Goal: Task Accomplishment & Management: Complete application form

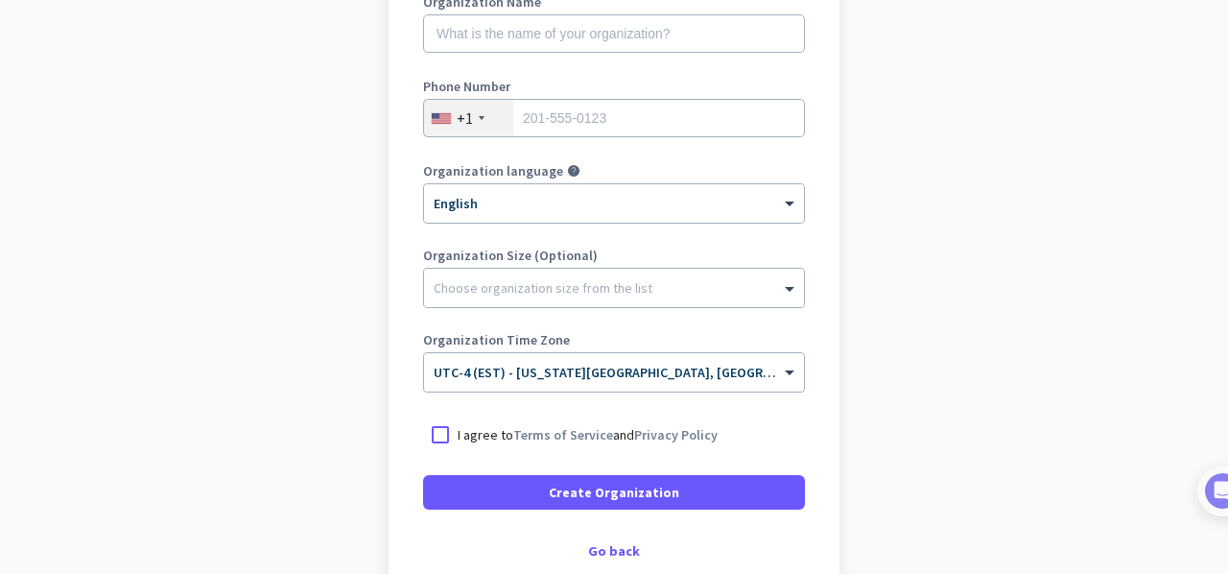
scroll to position [290, 0]
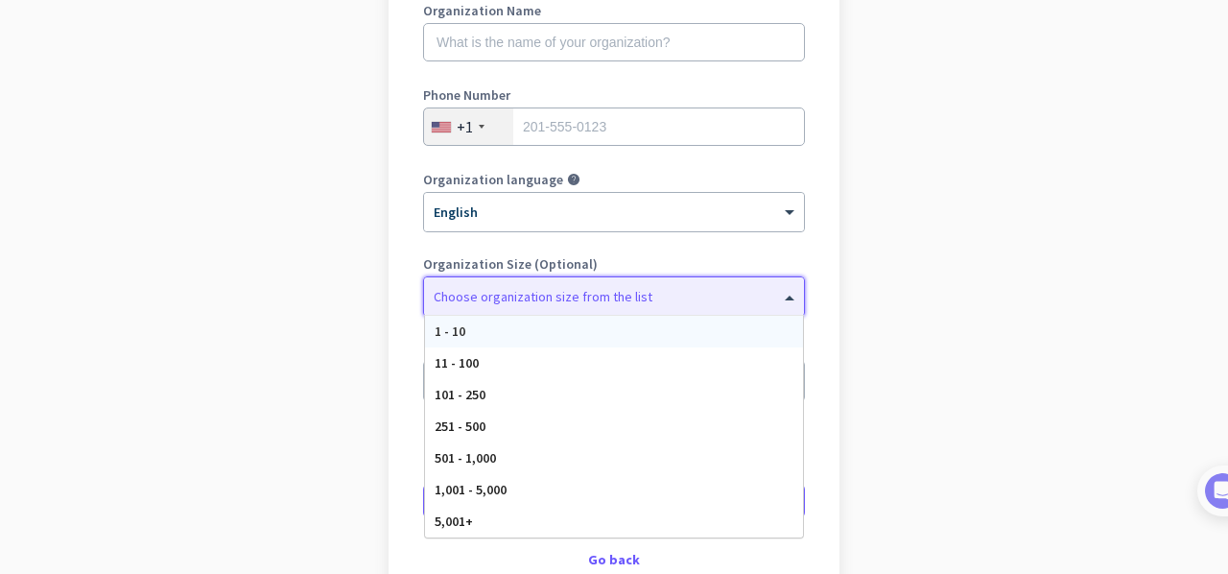
click at [648, 296] on div at bounding box center [614, 291] width 380 height 19
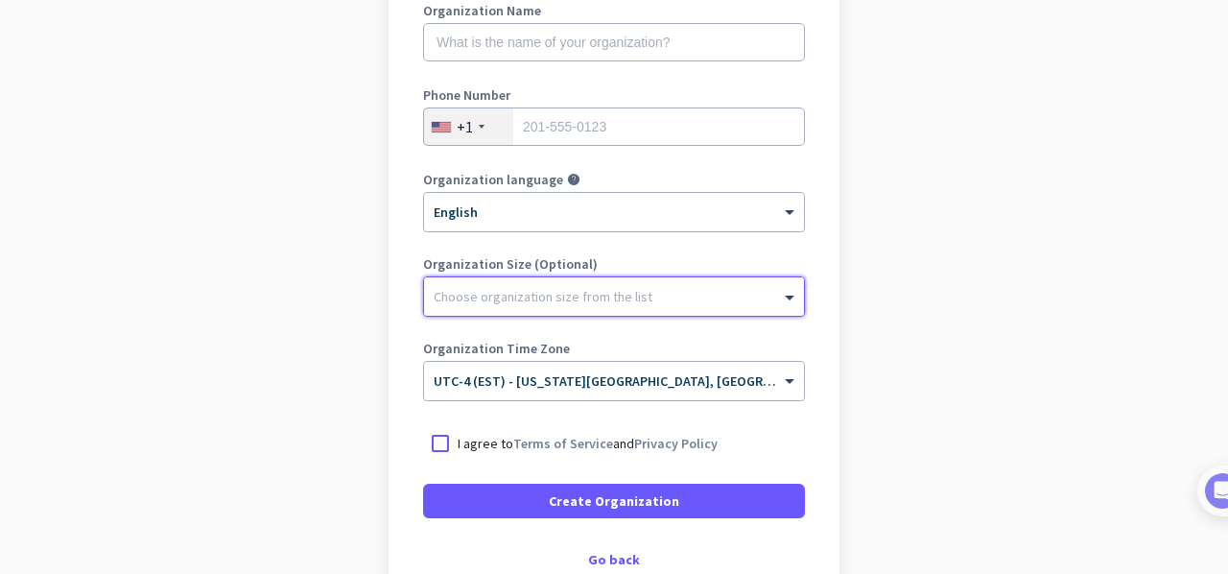
click at [648, 296] on div at bounding box center [614, 291] width 380 height 19
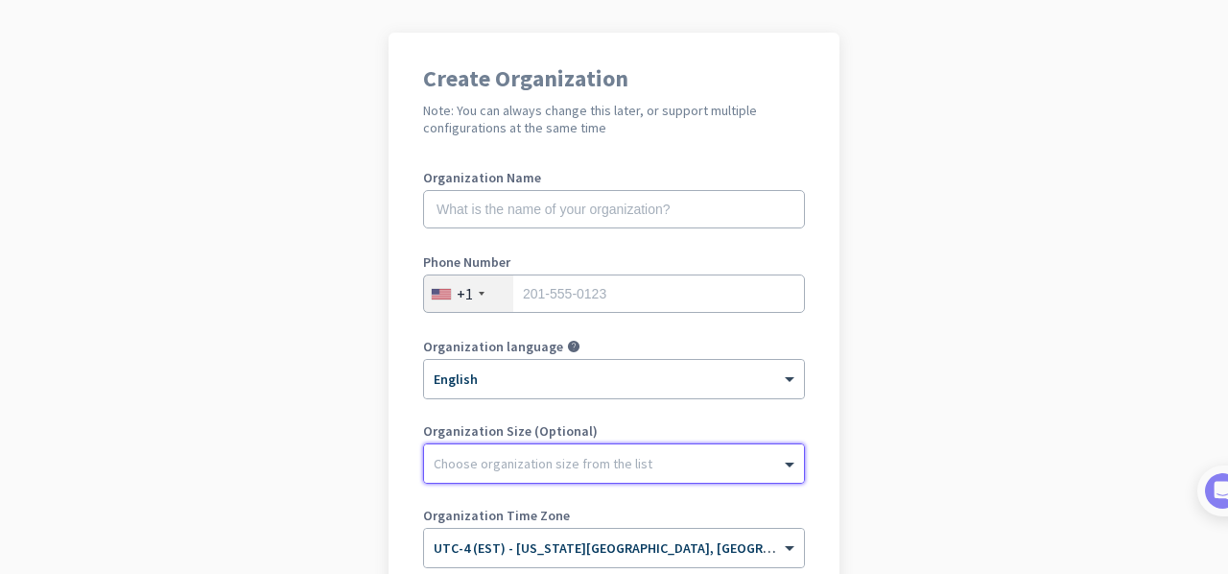
scroll to position [122, 0]
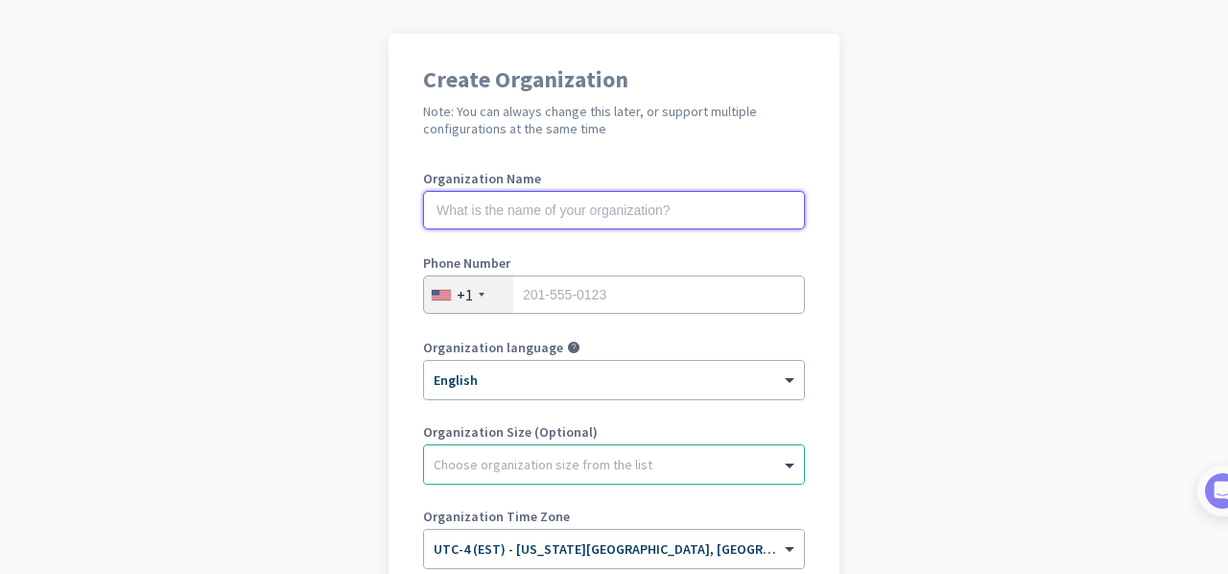
click at [668, 193] on input "text" at bounding box center [614, 210] width 382 height 38
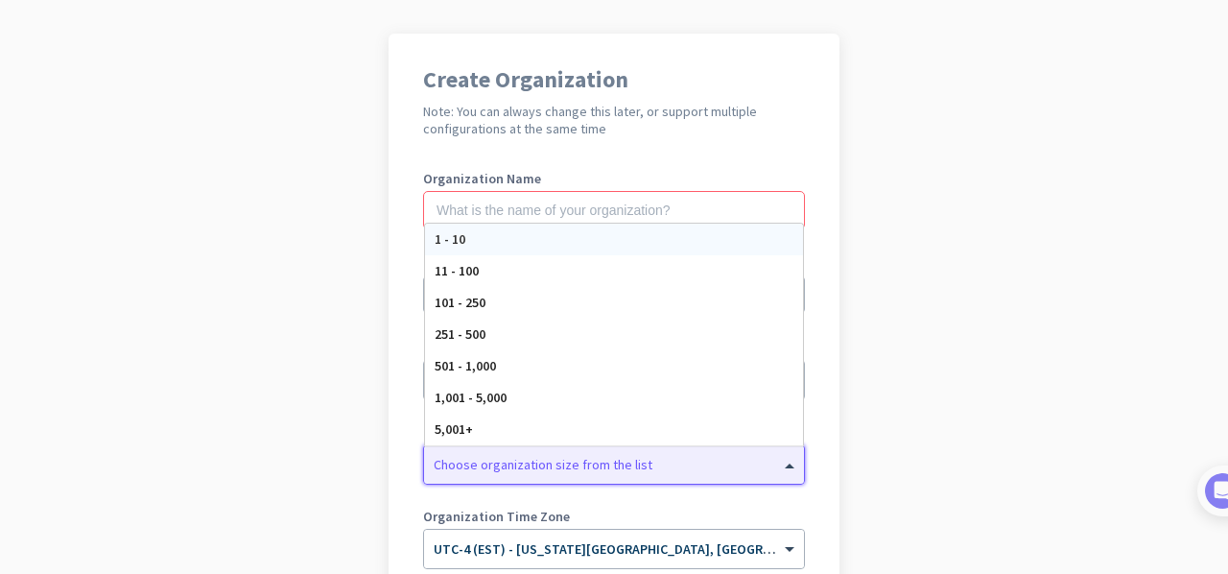
click at [501, 462] on div at bounding box center [614, 459] width 380 height 19
click at [466, 240] on div "1 - 10" at bounding box center [614, 240] width 378 height 32
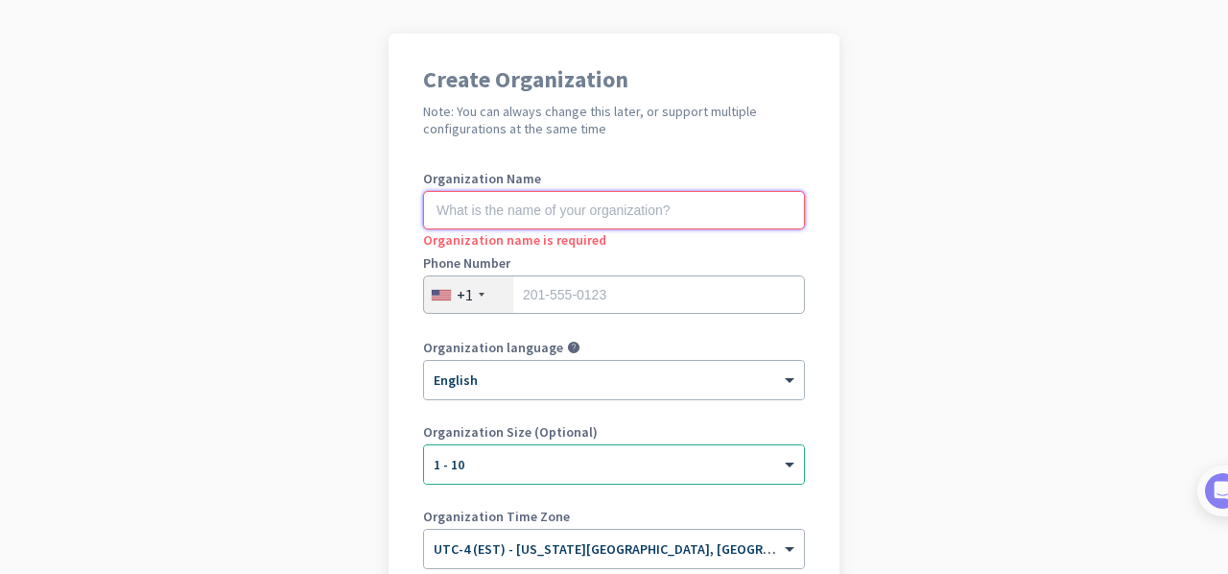
click at [529, 224] on input "text" at bounding box center [614, 210] width 382 height 38
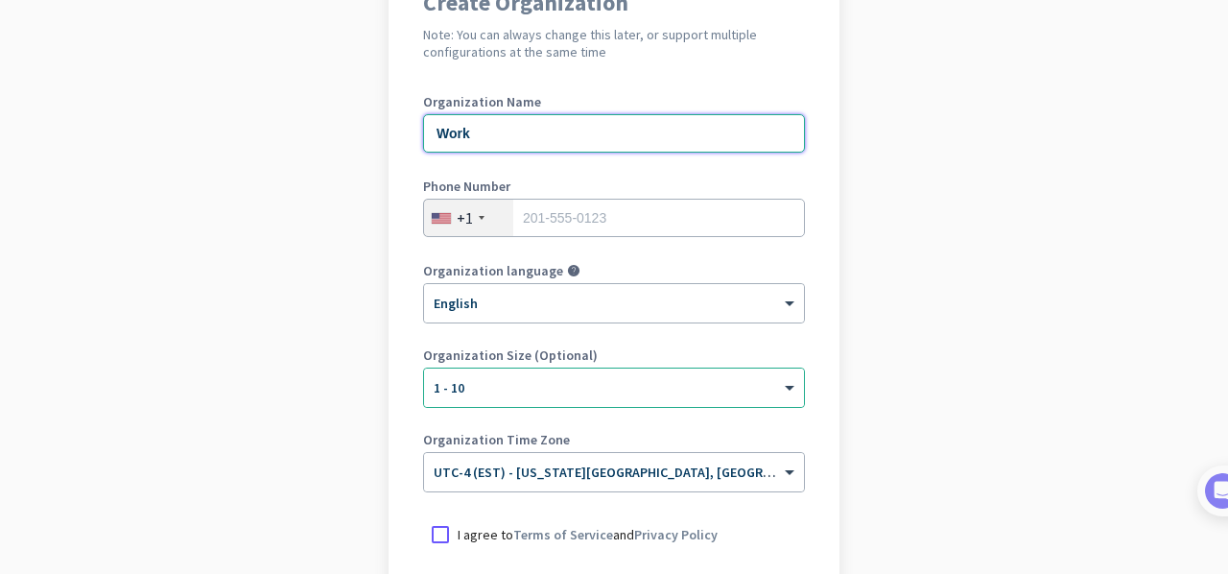
scroll to position [200, 0]
type input "Work"
click at [529, 224] on input "tel" at bounding box center [614, 217] width 382 height 38
type input "9893538369"
type input "[GEOGRAPHIC_DATA][PERSON_NAME]"
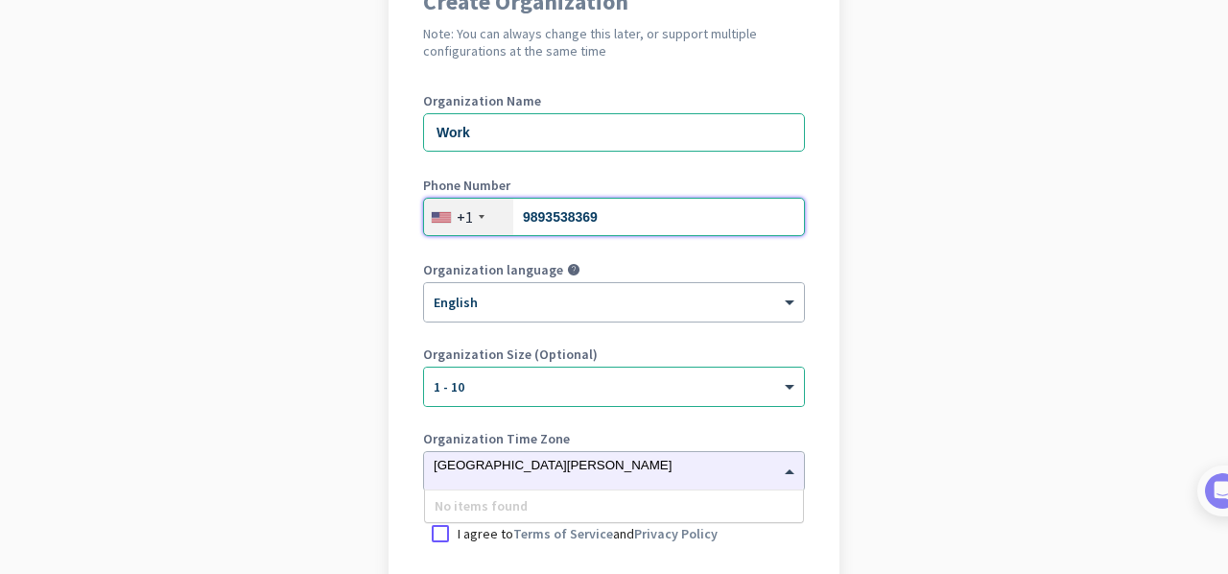
click at [602, 229] on input "9893538369" at bounding box center [614, 217] width 382 height 38
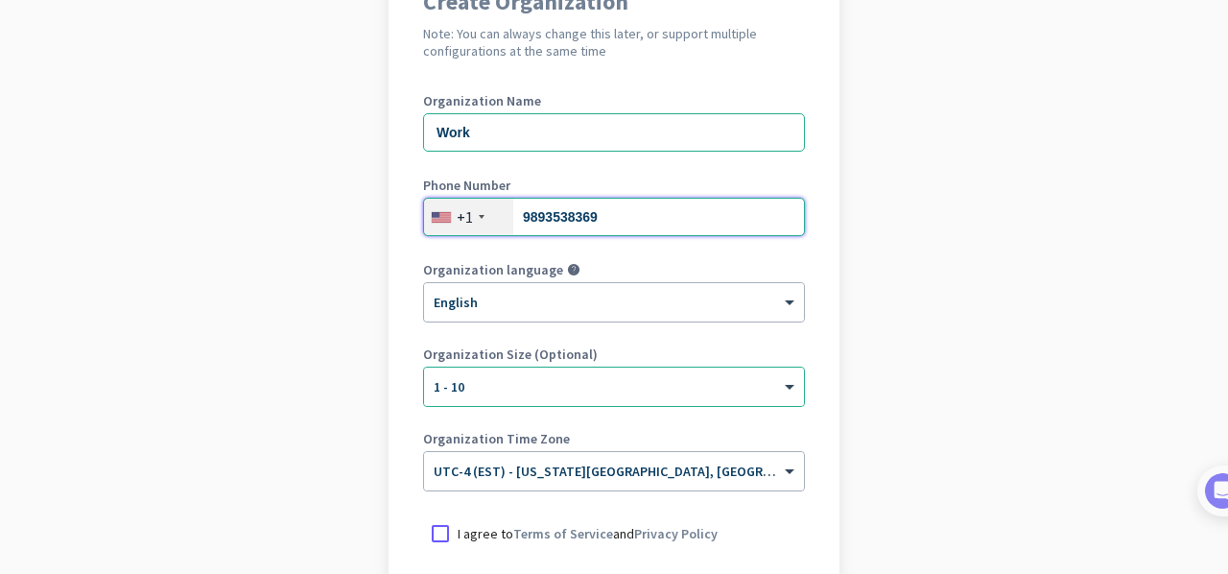
type input "2562565088"
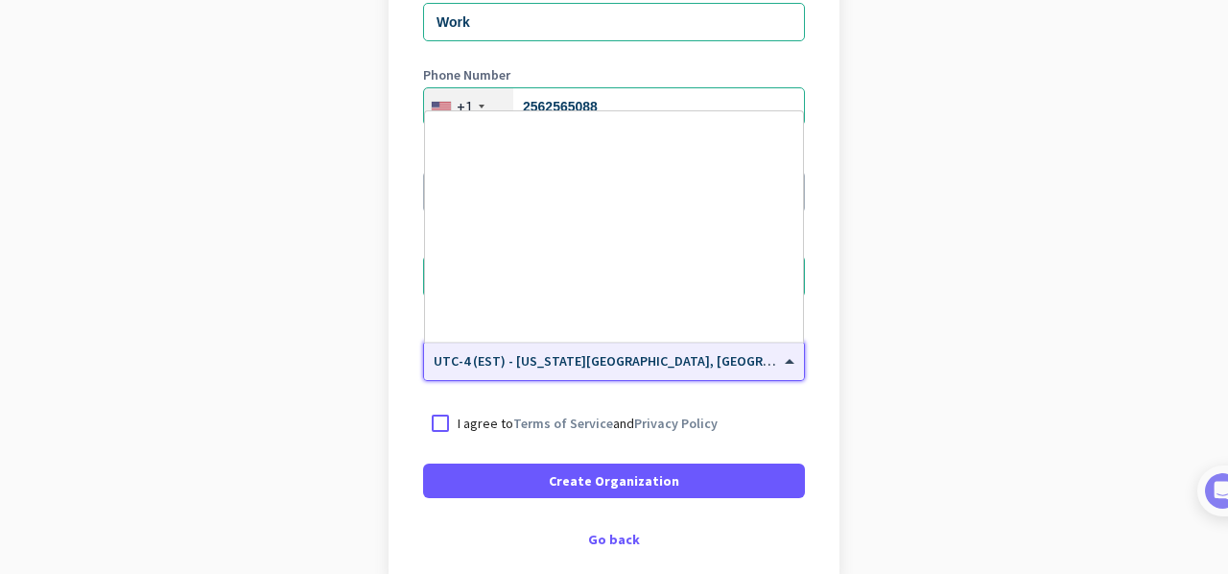
scroll to position [2216, 0]
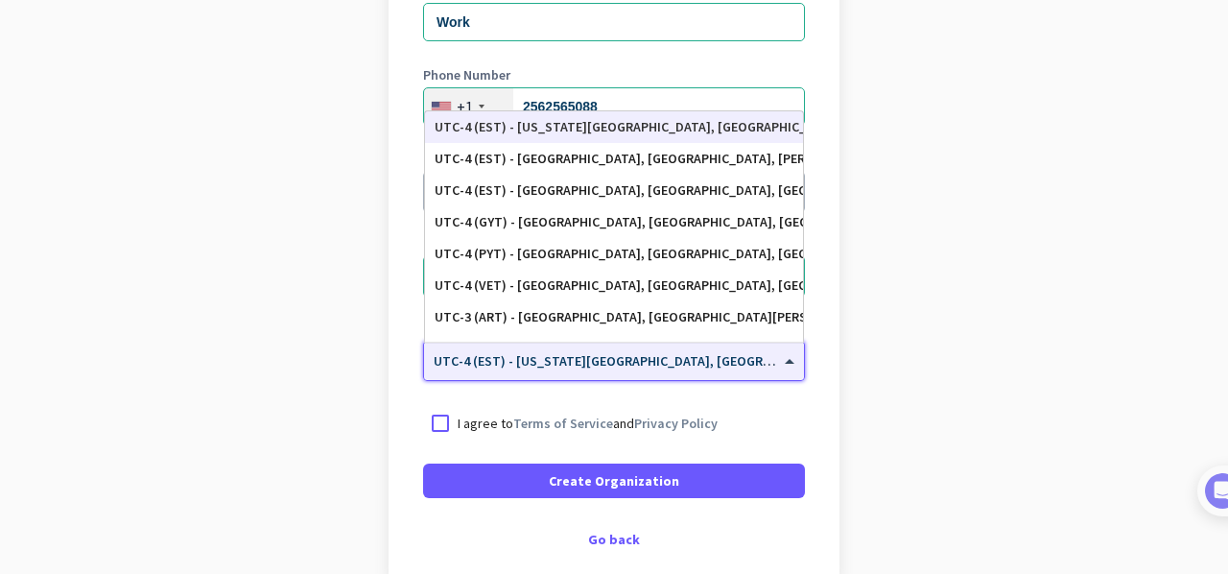
click at [738, 364] on span "UTC-4 (EST) - [US_STATE][GEOGRAPHIC_DATA], [GEOGRAPHIC_DATA], [GEOGRAPHIC_DATA]…" at bounding box center [768, 360] width 668 height 17
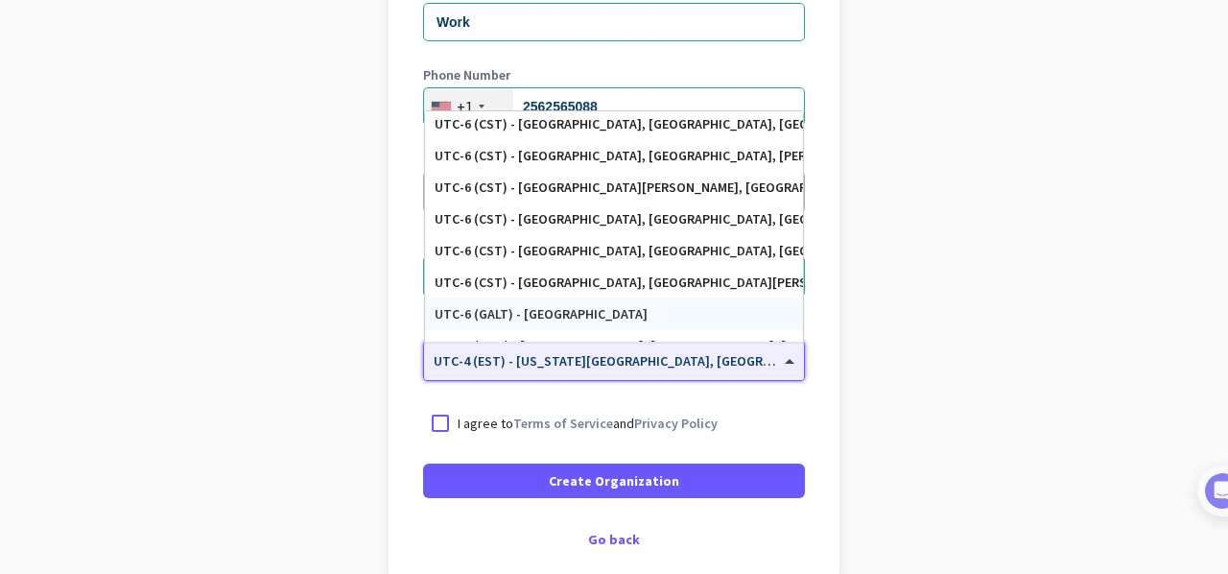
scroll to position [602, 0]
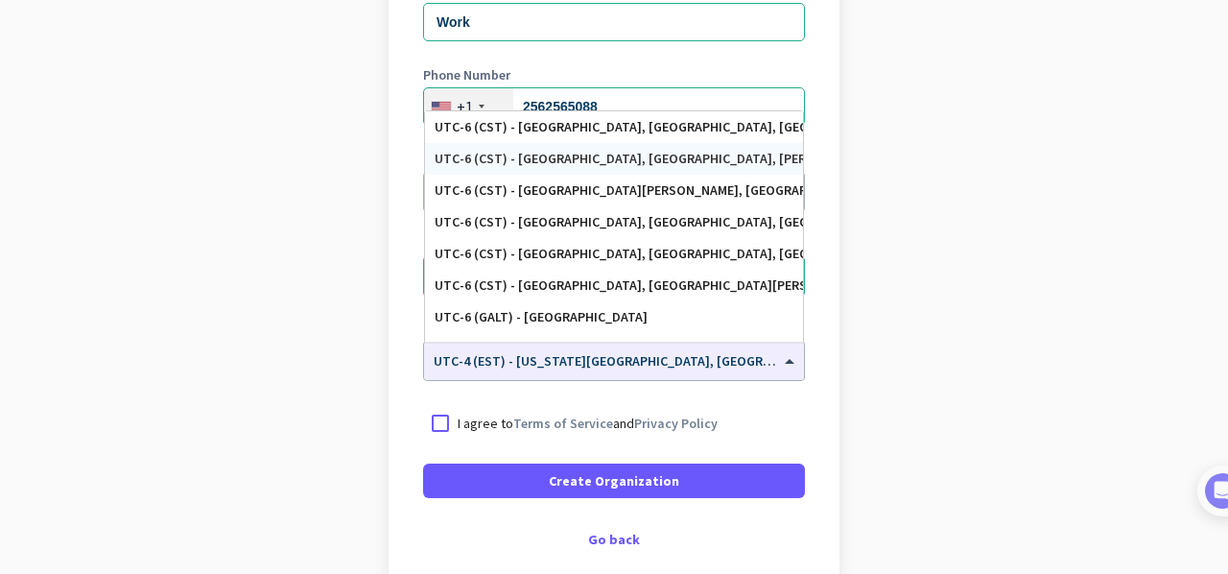
click at [856, 136] on app-onboarding-organization "Create Organization Note: You can always change this later, or support multiple…" at bounding box center [614, 261] width 1228 height 831
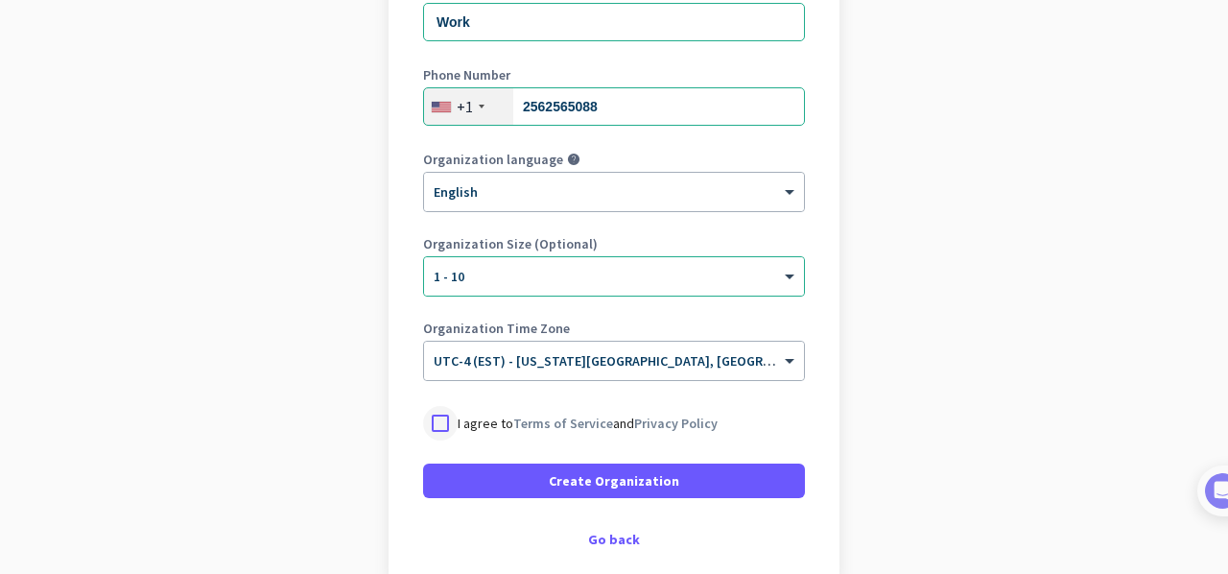
click at [434, 421] on div at bounding box center [440, 423] width 35 height 35
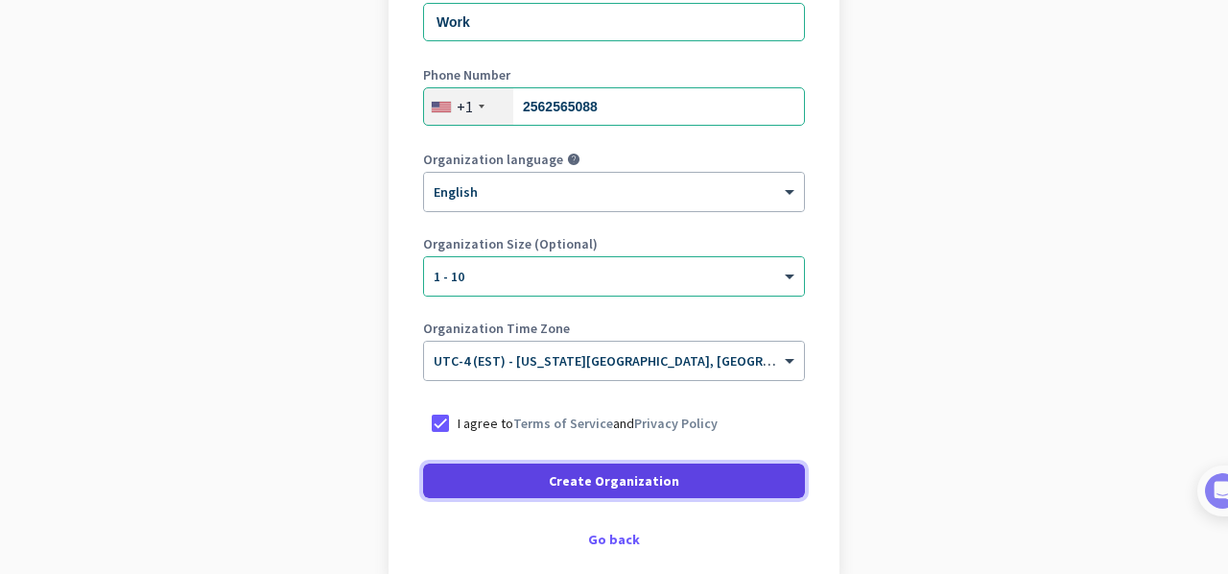
click at [518, 471] on span at bounding box center [614, 481] width 382 height 46
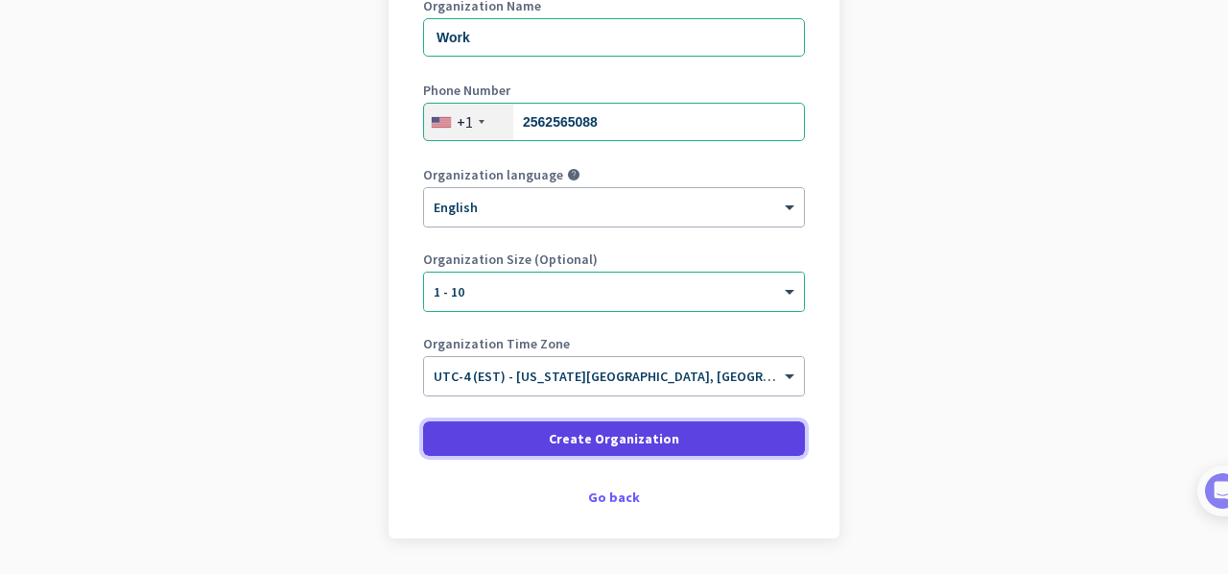
scroll to position [296, 0]
click at [549, 440] on span "Create Organization" at bounding box center [614, 437] width 130 height 19
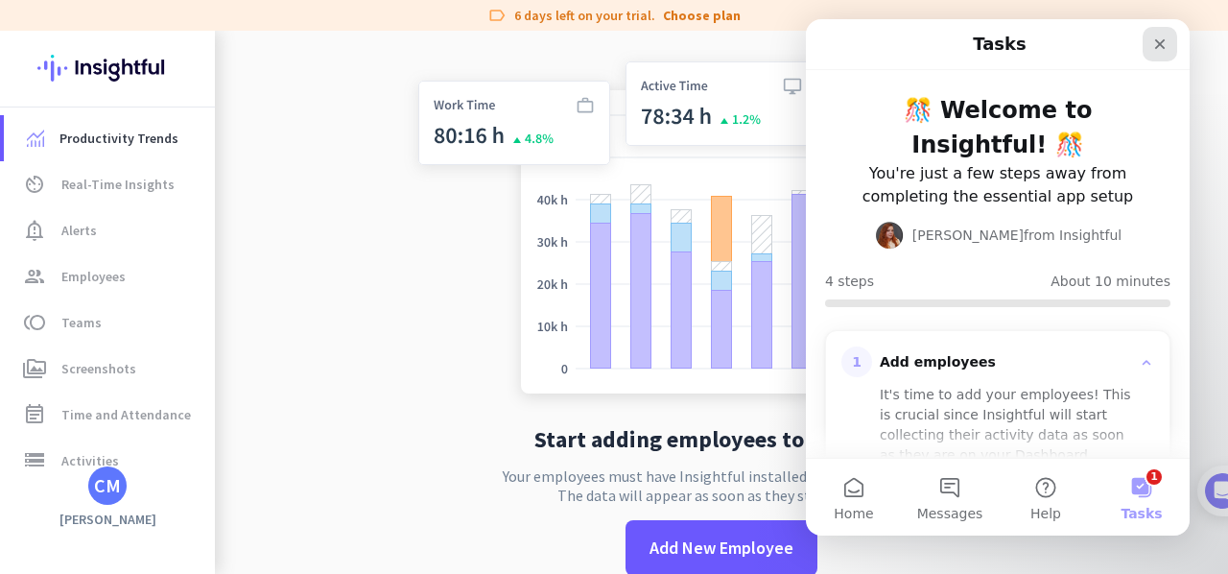
click at [1159, 45] on icon "Close" at bounding box center [1160, 44] width 11 height 11
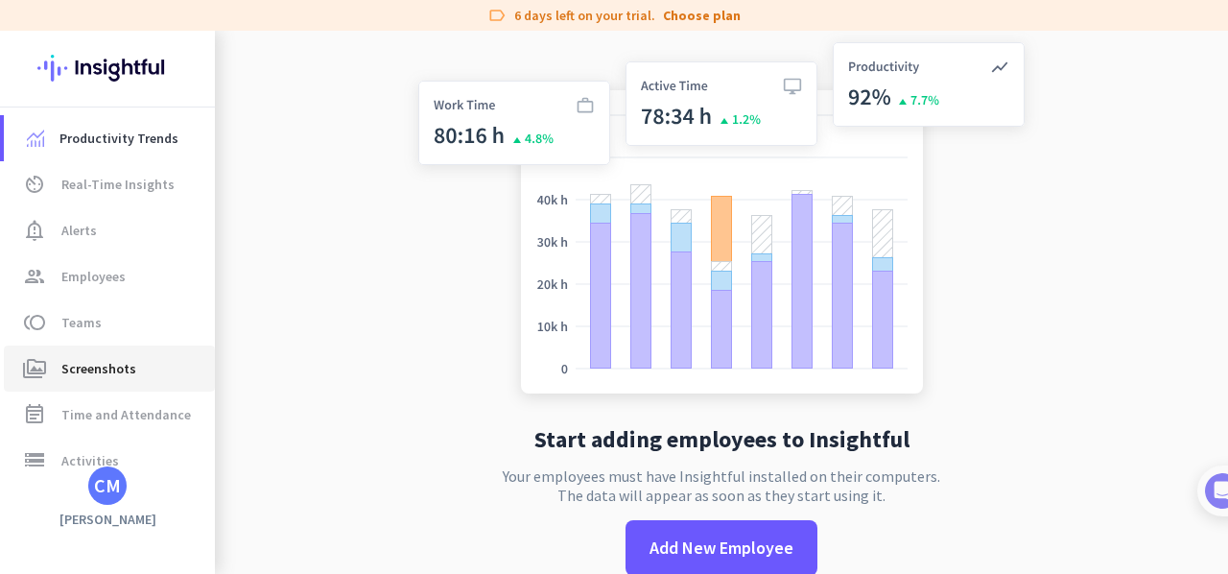
click at [113, 364] on span "Screenshots" at bounding box center [98, 368] width 75 height 23
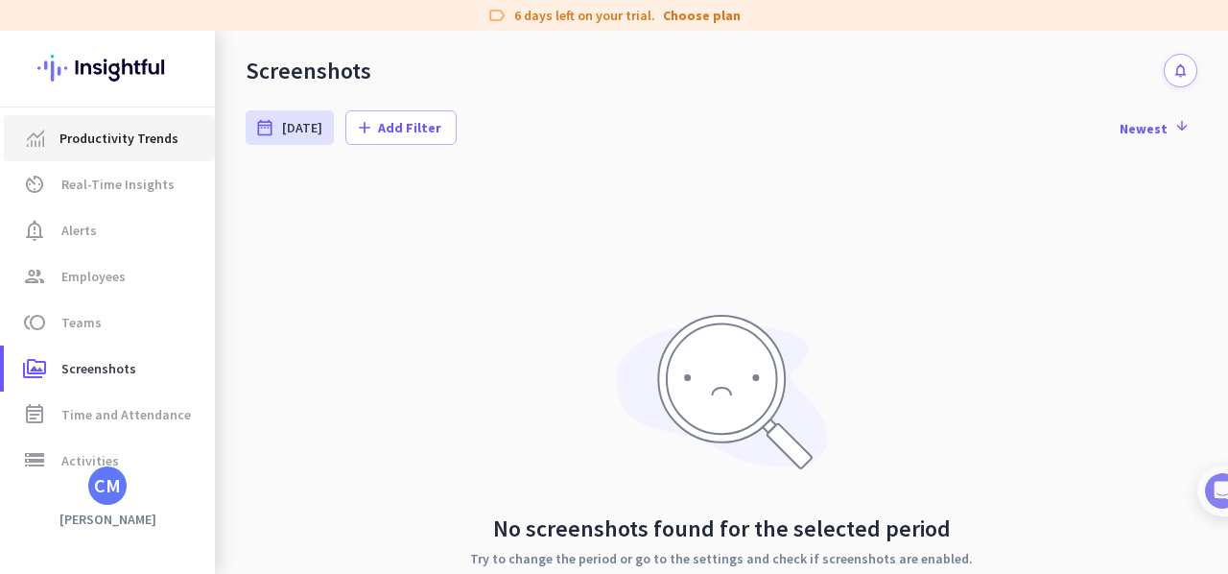
click at [106, 147] on span "Productivity Trends" at bounding box center [118, 138] width 119 height 23
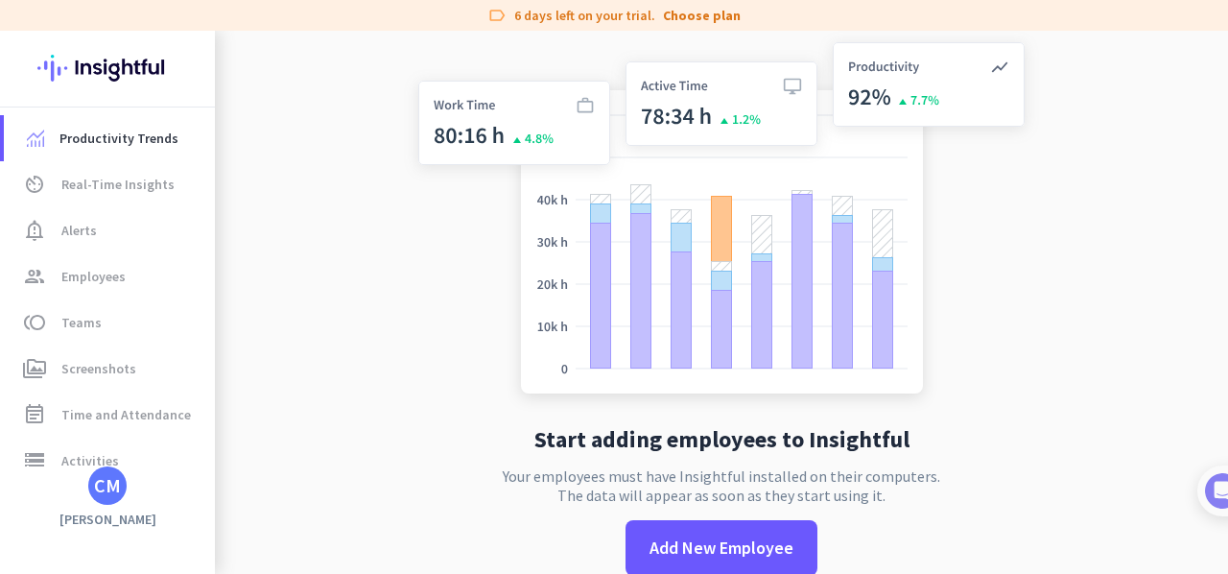
click at [888, 85] on img at bounding box center [721, 222] width 635 height 382
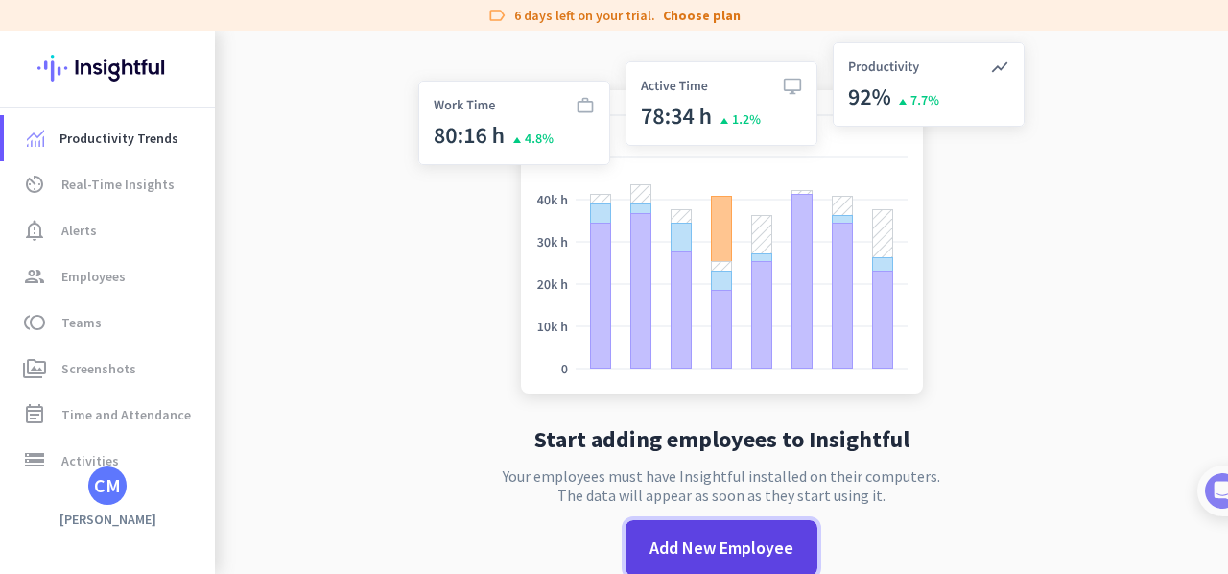
click at [674, 538] on span "Add New Employee" at bounding box center [722, 547] width 144 height 25
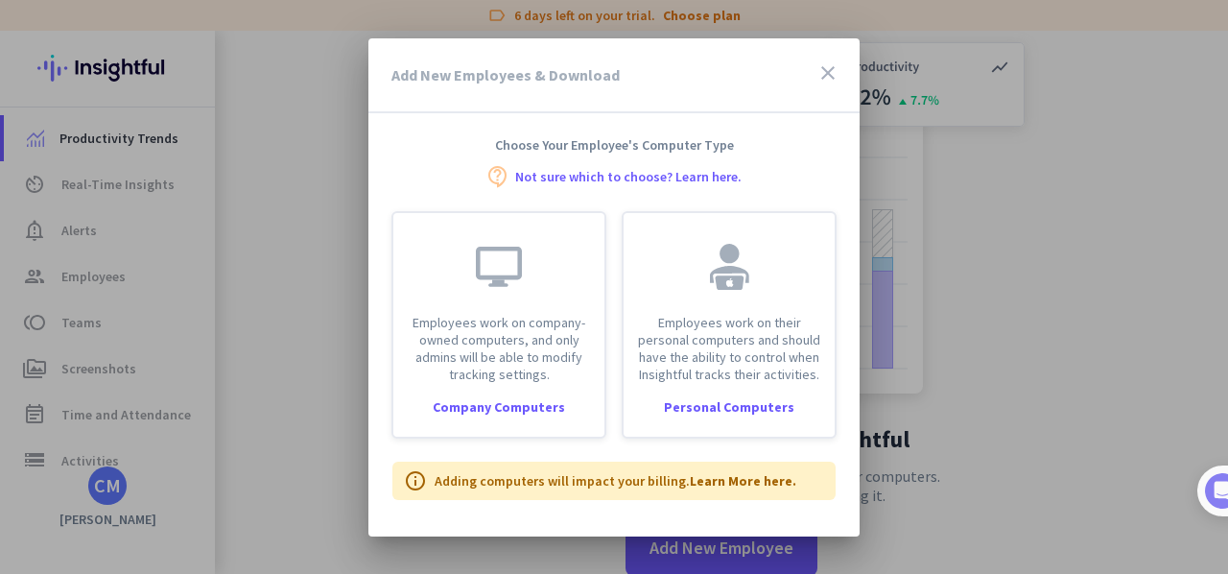
click at [833, 71] on icon "close" at bounding box center [828, 72] width 23 height 23
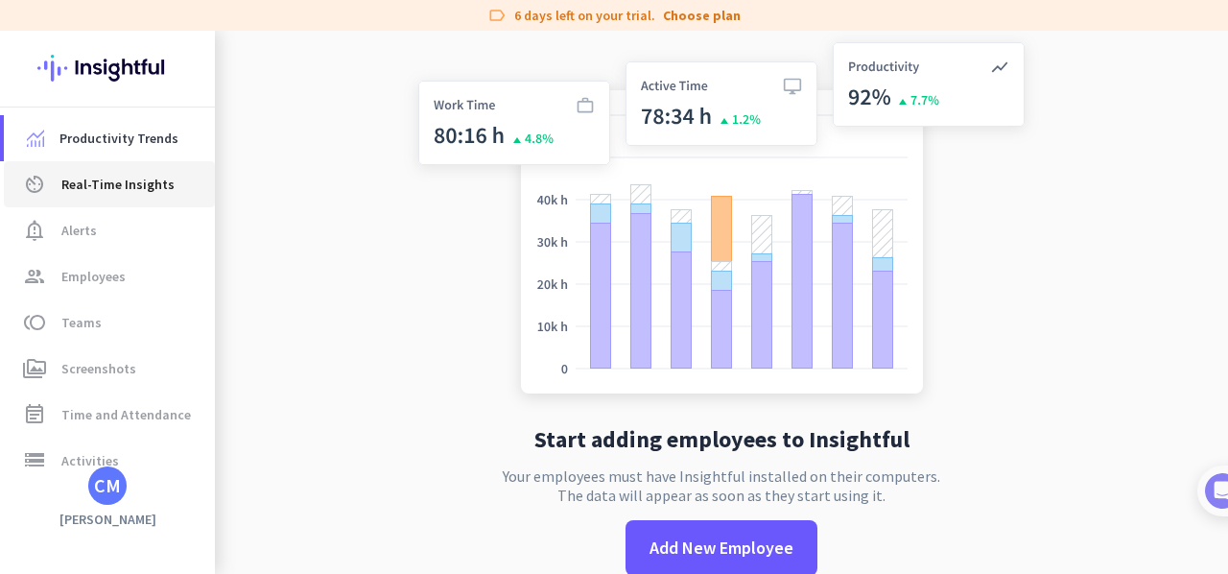
click at [140, 191] on span "Real-Time Insights" at bounding box center [117, 184] width 113 height 23
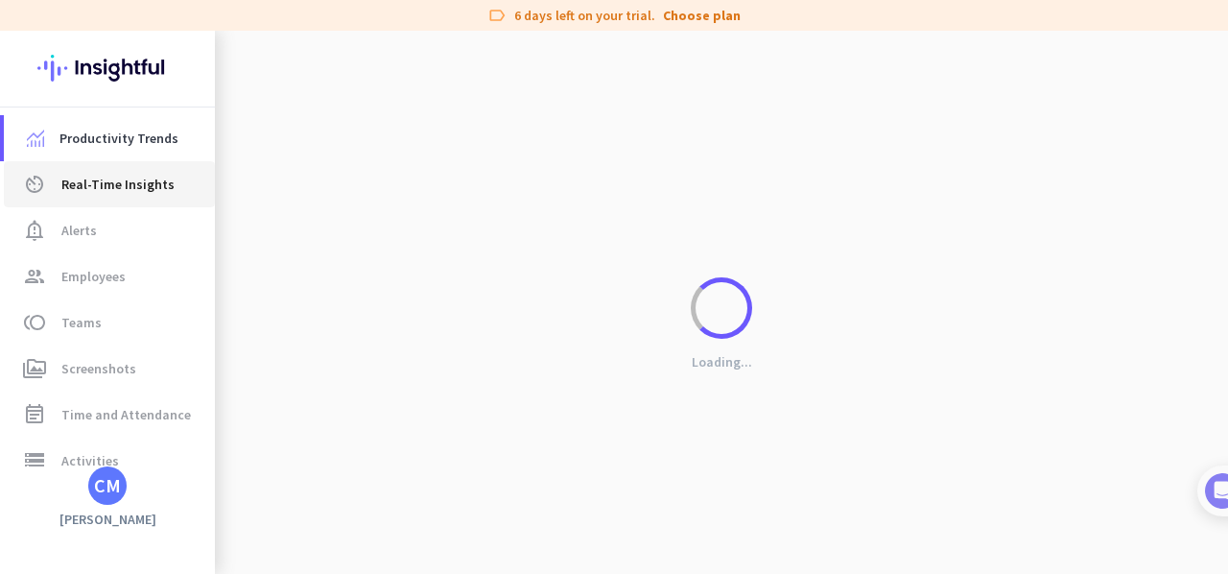
click at [140, 191] on span "Real-Time Insights" at bounding box center [117, 184] width 113 height 23
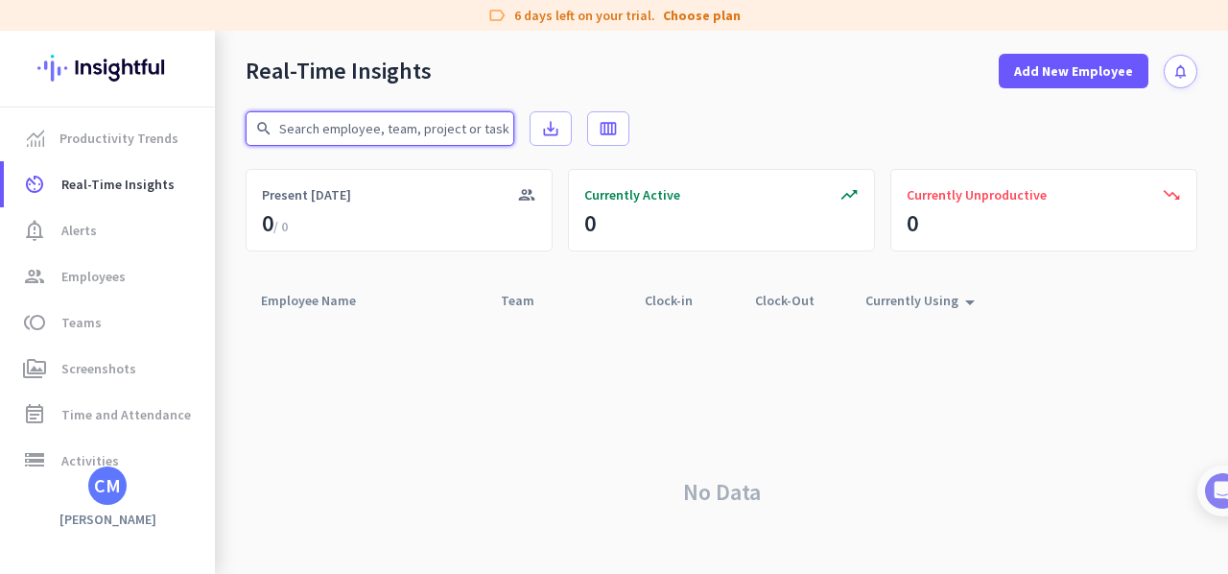
click at [463, 134] on input "text" at bounding box center [380, 128] width 269 height 35
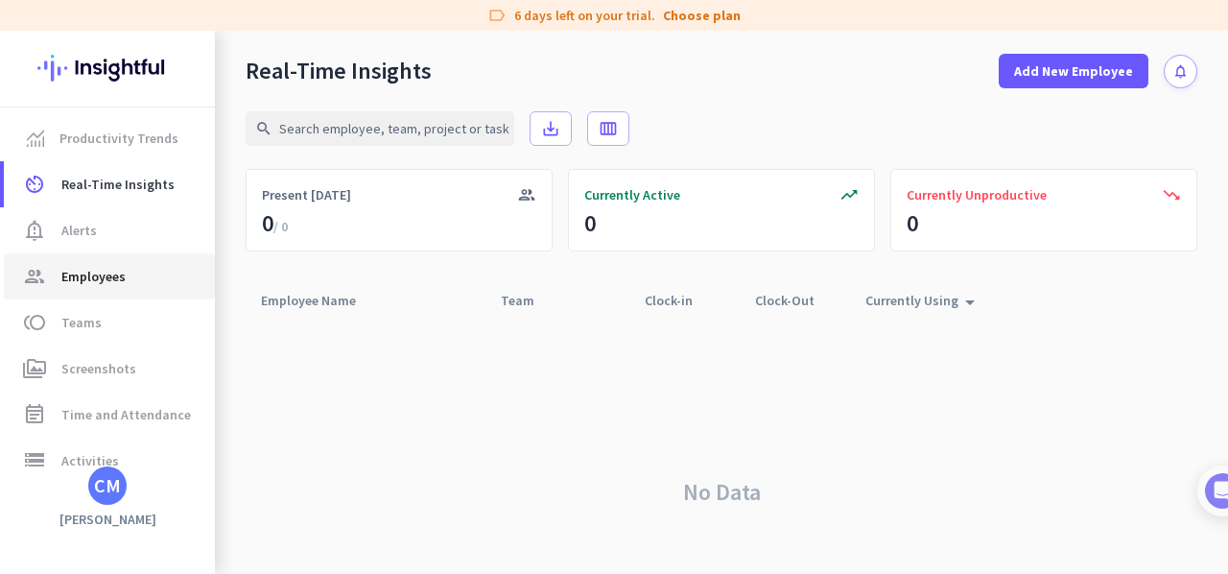
click at [88, 272] on span "Employees" at bounding box center [93, 276] width 64 height 23
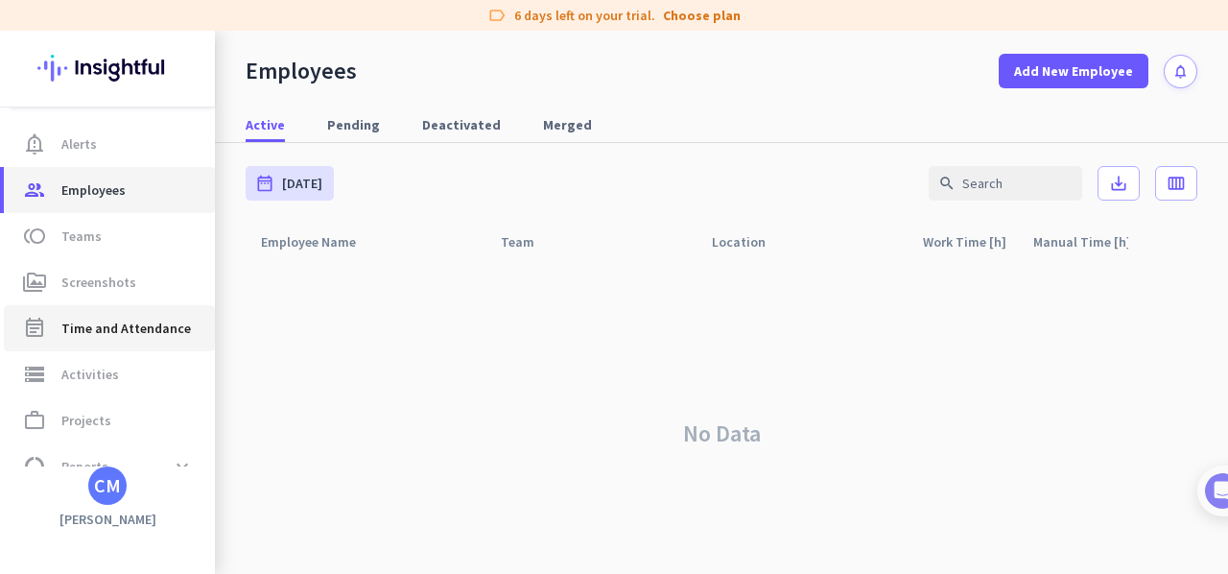
scroll to position [163, 0]
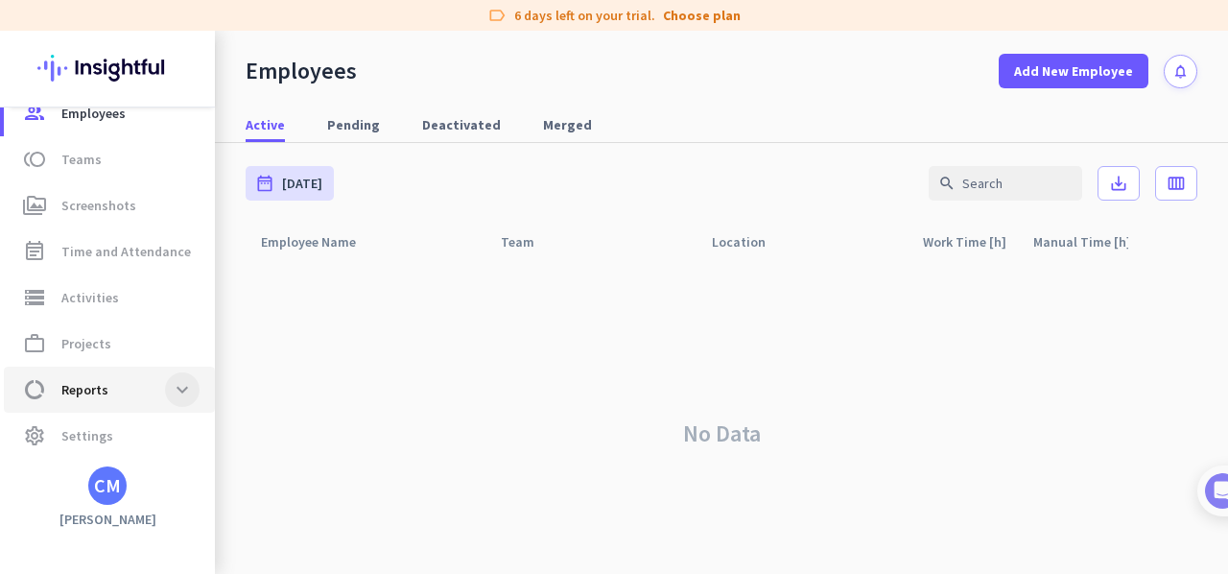
click at [179, 395] on span at bounding box center [182, 389] width 35 height 35
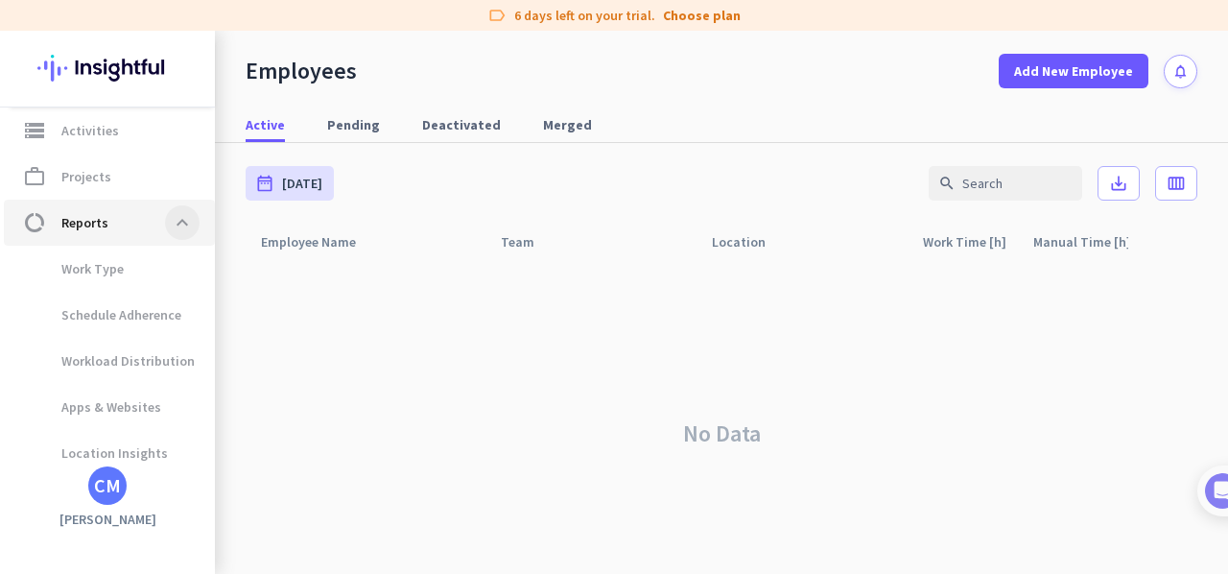
scroll to position [340, 0]
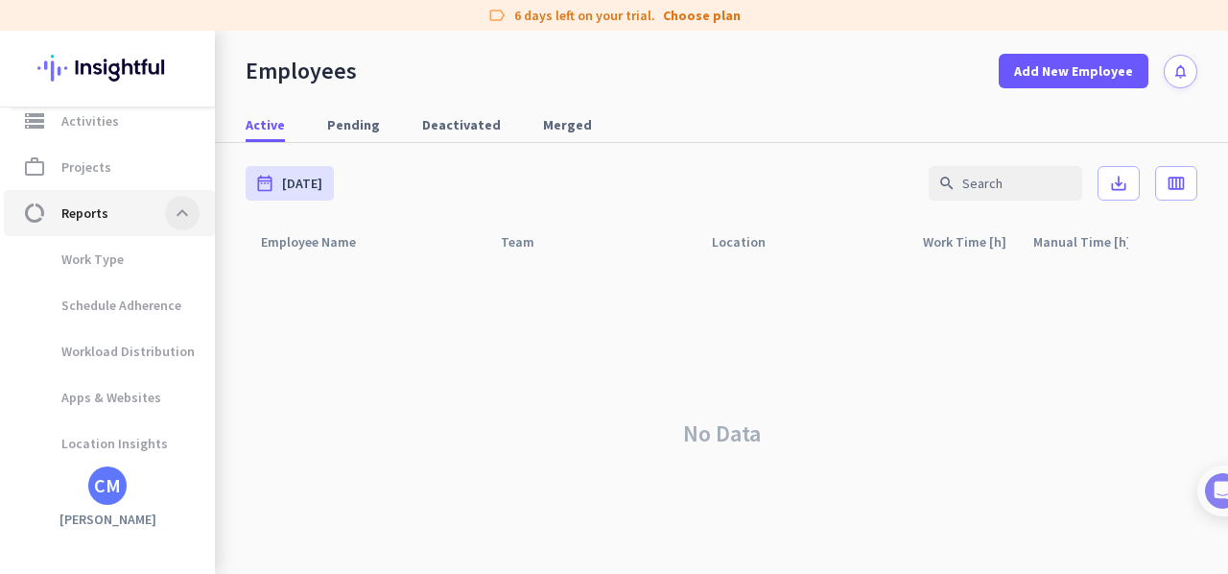
click at [178, 217] on span at bounding box center [182, 213] width 35 height 35
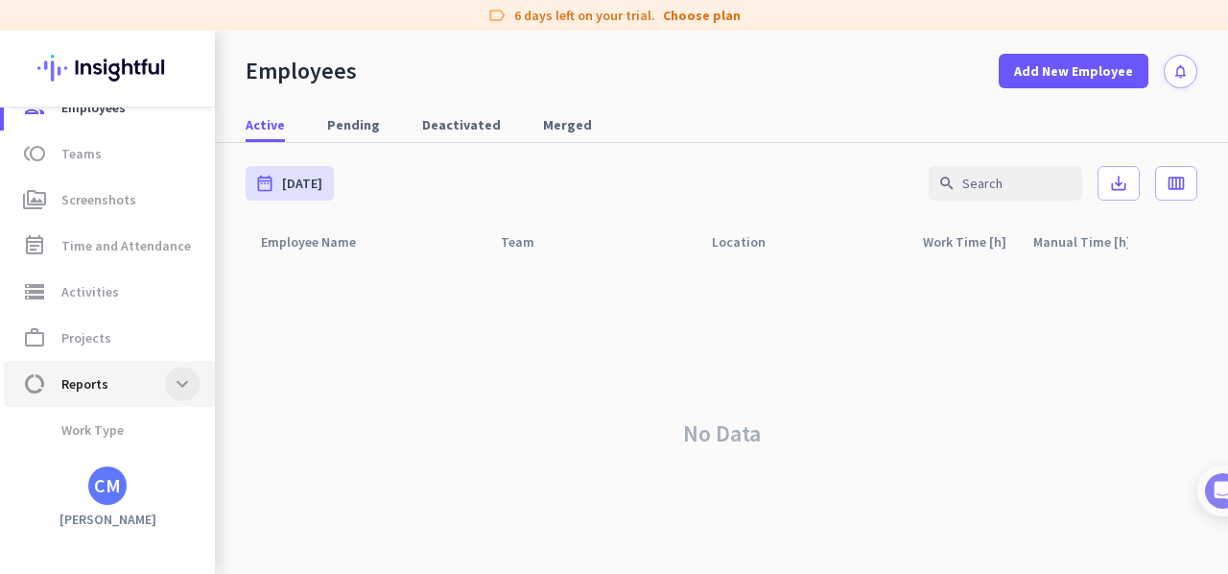
scroll to position [163, 0]
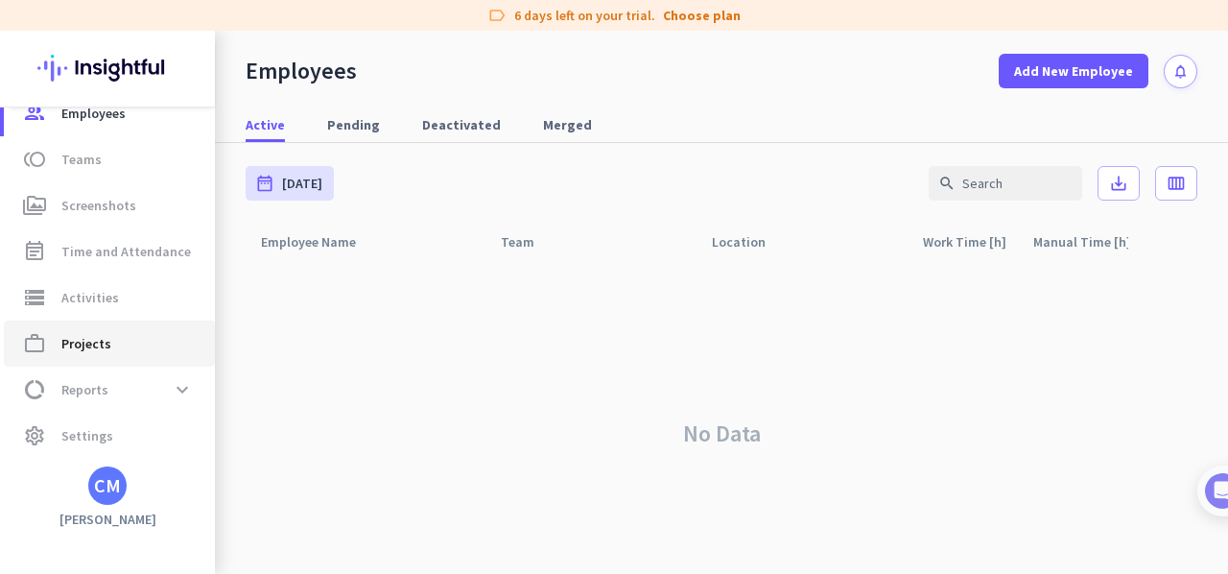
click at [111, 344] on span "work_outline Projects" at bounding box center [109, 343] width 180 height 23
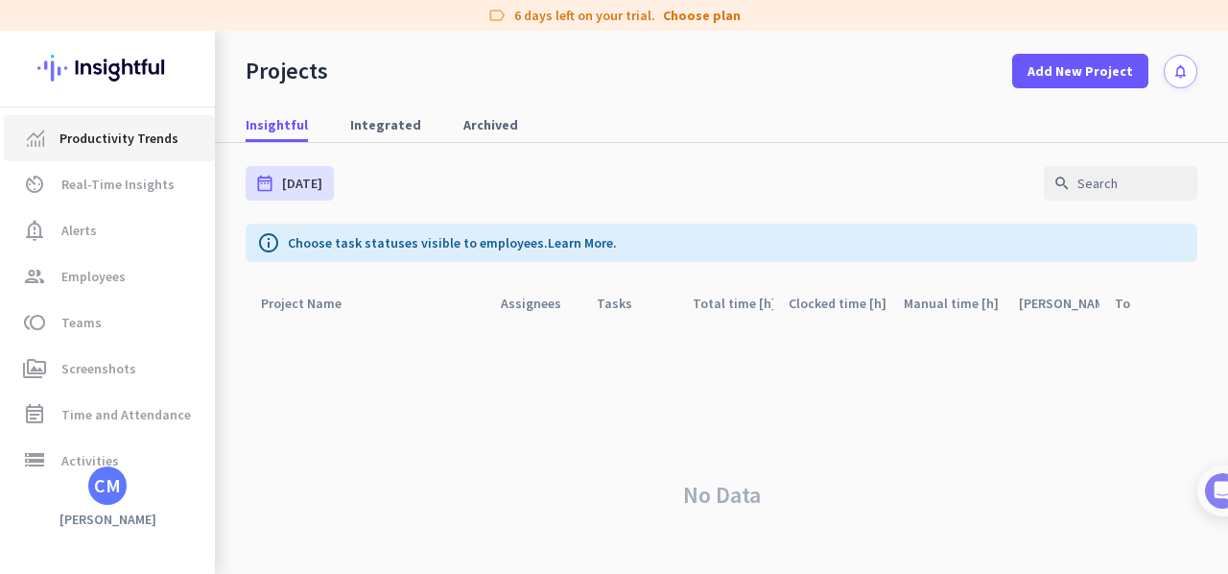
click at [119, 143] on span "Productivity Trends" at bounding box center [118, 138] width 119 height 23
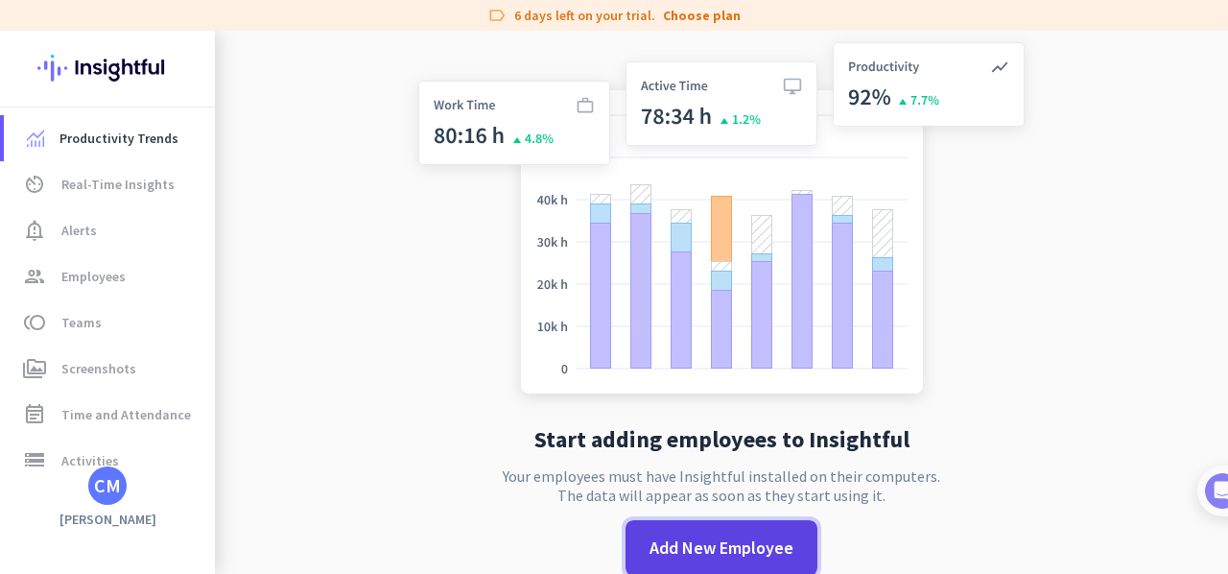
click at [641, 532] on span at bounding box center [722, 548] width 192 height 46
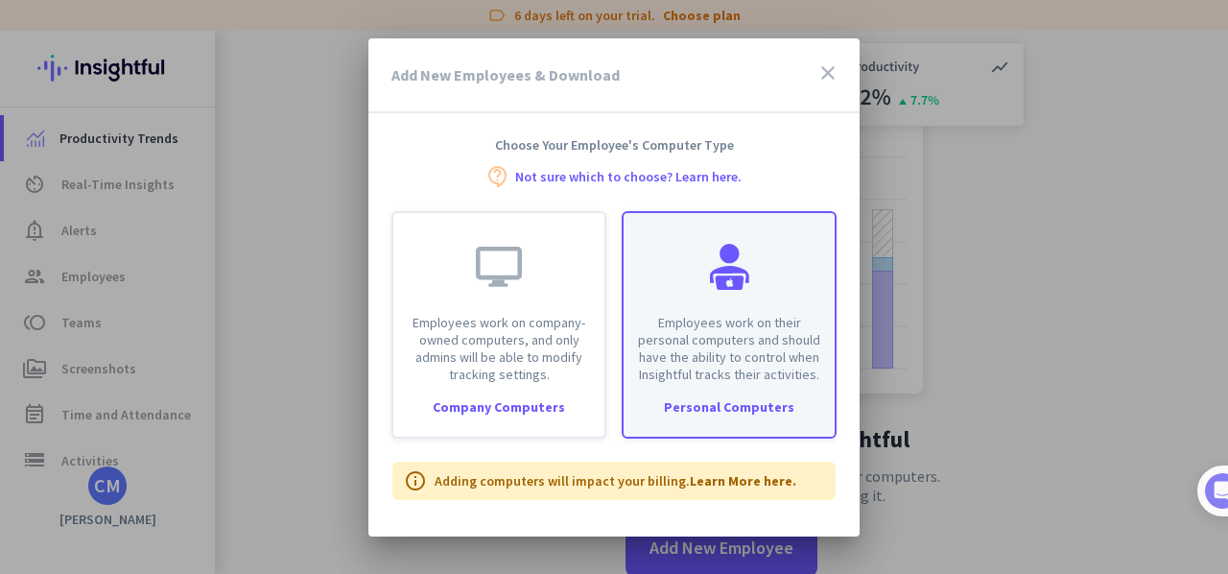
click at [668, 373] on p "Employees work on their personal computers and should have the ability to contr…" at bounding box center [729, 348] width 188 height 69
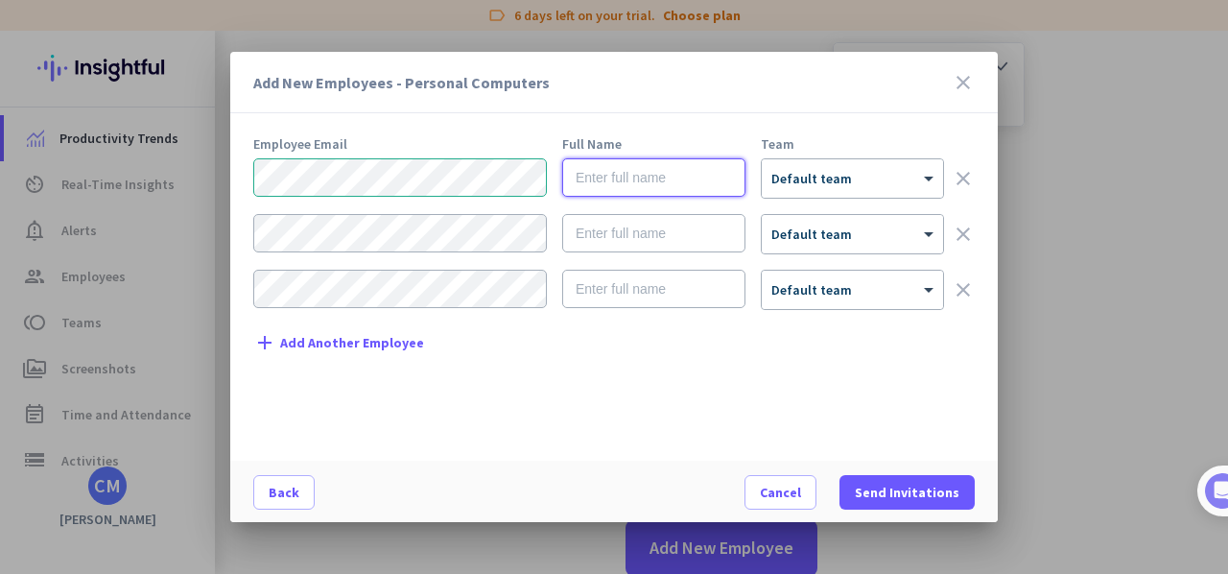
click at [588, 172] on input "text" at bounding box center [653, 177] width 183 height 38
type input "[PERSON_NAME]"
click at [959, 76] on icon "close" at bounding box center [963, 82] width 23 height 23
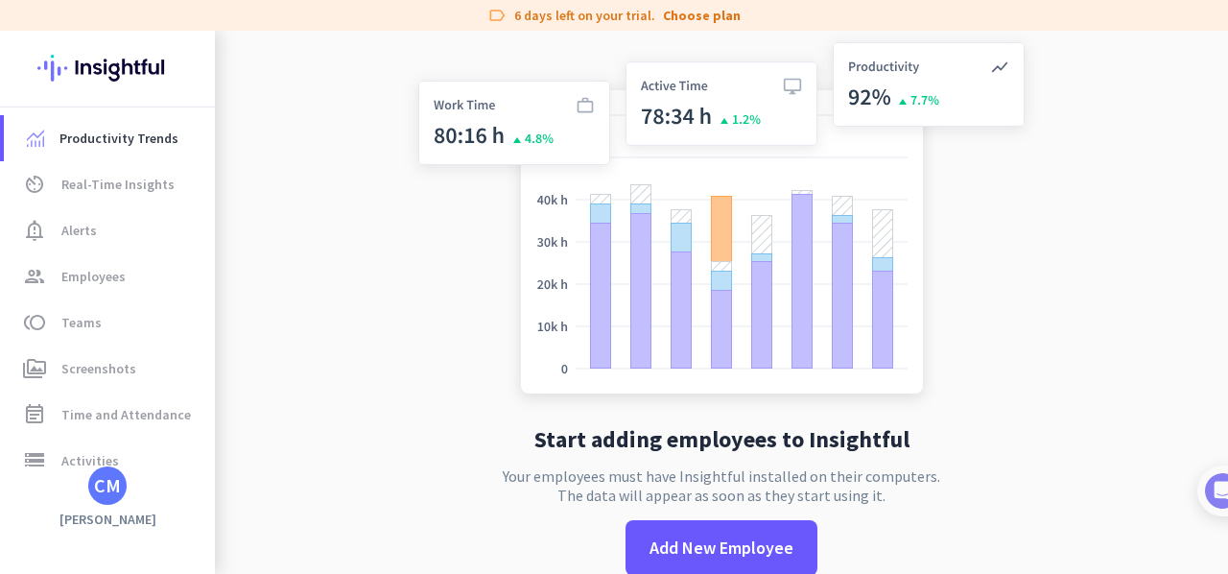
click at [102, 483] on div "CM" at bounding box center [107, 485] width 27 height 19
click at [178, 443] on span "Sign out" at bounding box center [210, 448] width 116 height 17
